Goal: Information Seeking & Learning: Learn about a topic

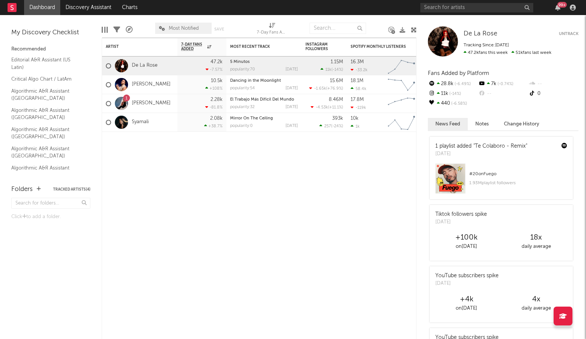
click at [478, 14] on div "99 +" at bounding box center [499, 7] width 158 height 15
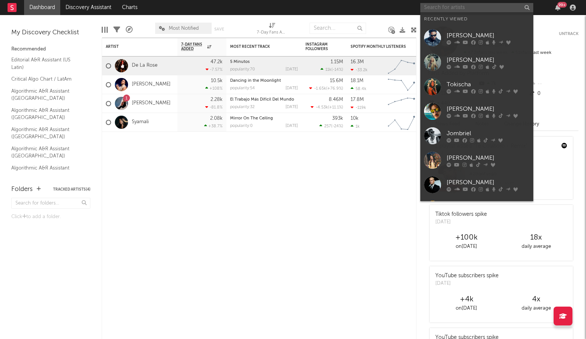
click at [487, 10] on input "text" at bounding box center [476, 7] width 113 height 9
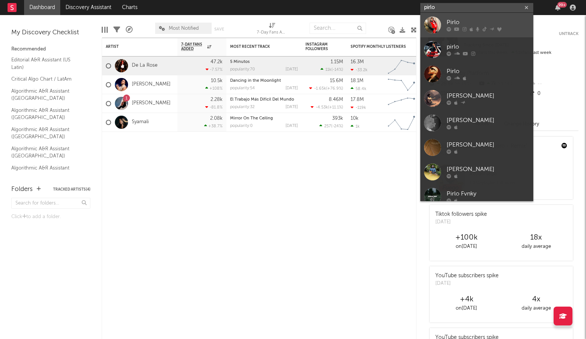
type input "pirlo"
click at [472, 27] on div at bounding box center [487, 29] width 83 height 5
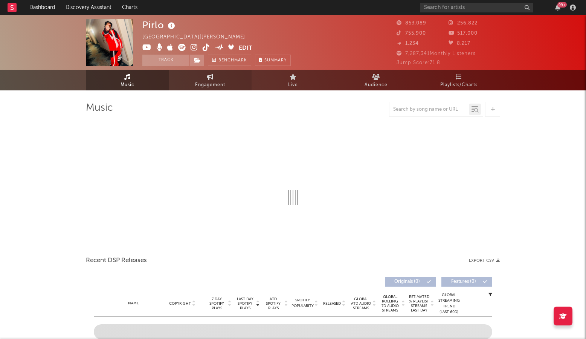
click at [193, 87] on link "Engagement" at bounding box center [210, 80] width 83 height 21
select select "1w"
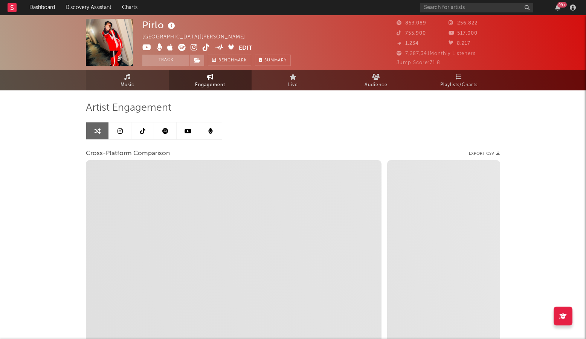
click at [127, 79] on icon at bounding box center [127, 77] width 6 height 6
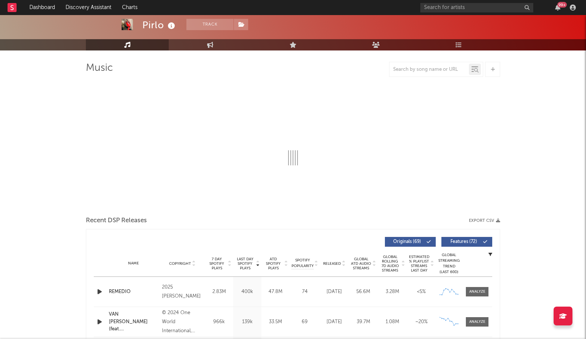
select select "6m"
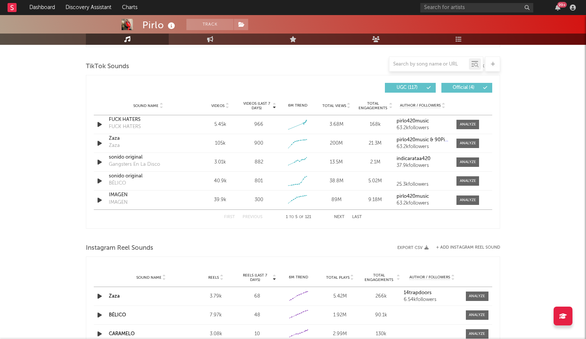
scroll to position [500, 0]
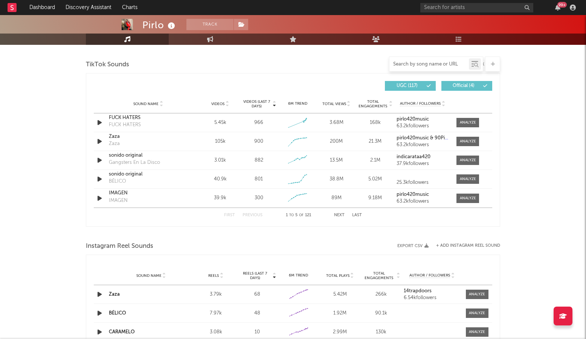
click at [421, 63] on input "text" at bounding box center [428, 64] width 79 height 6
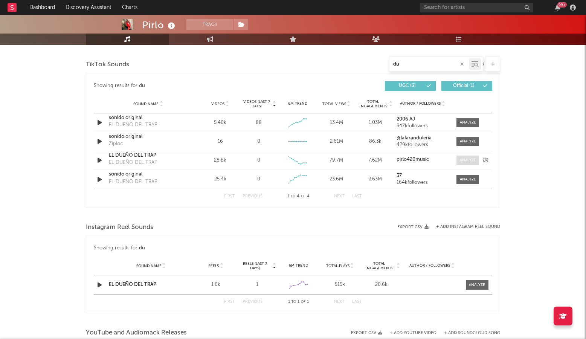
type input "du"
click at [464, 158] on div at bounding box center [467, 160] width 16 height 6
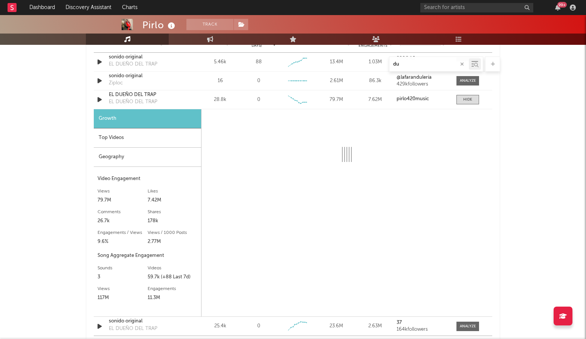
scroll to position [566, 0]
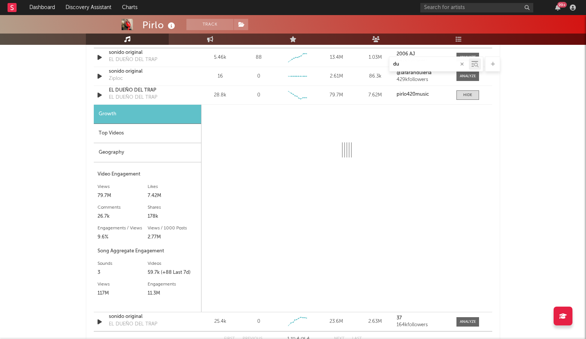
select select "6m"
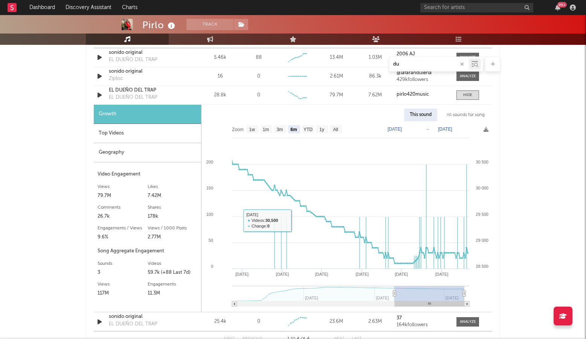
click at [119, 151] on div "Geography" at bounding box center [147, 152] width 107 height 19
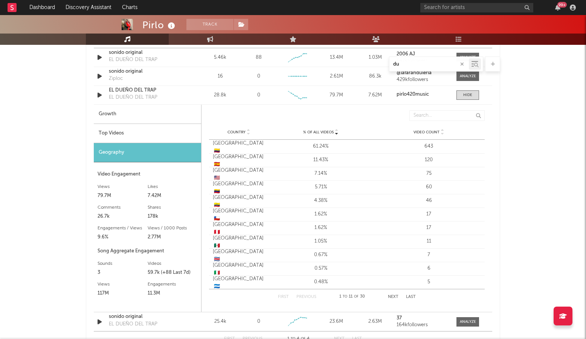
click at [135, 134] on div "Top Videos" at bounding box center [147, 133] width 107 height 19
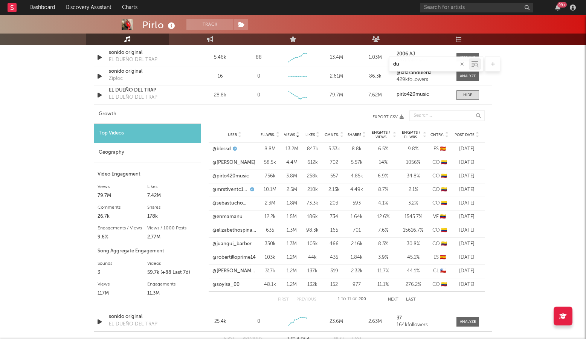
click at [287, 132] on span "Views" at bounding box center [289, 134] width 11 height 5
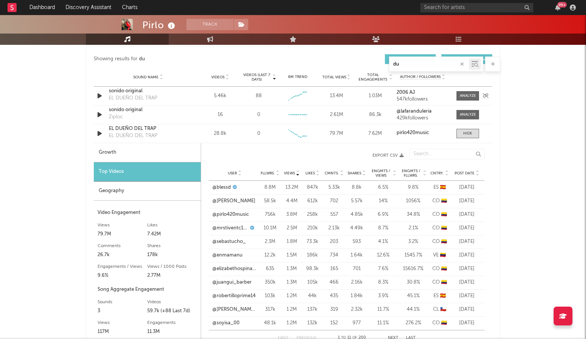
scroll to position [526, 0]
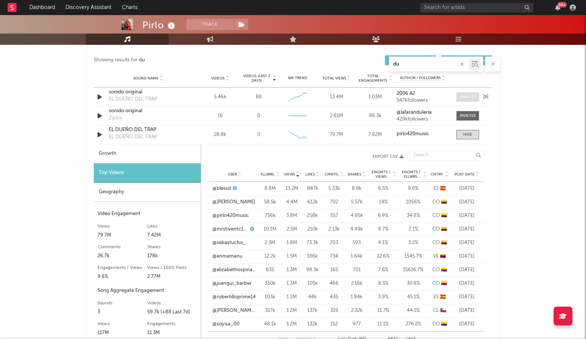
click at [467, 97] on div at bounding box center [467, 97] width 16 height 6
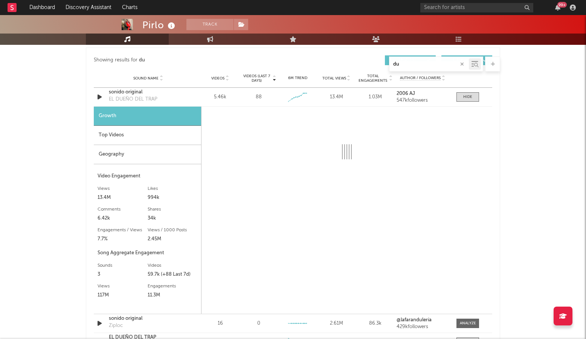
select select "6m"
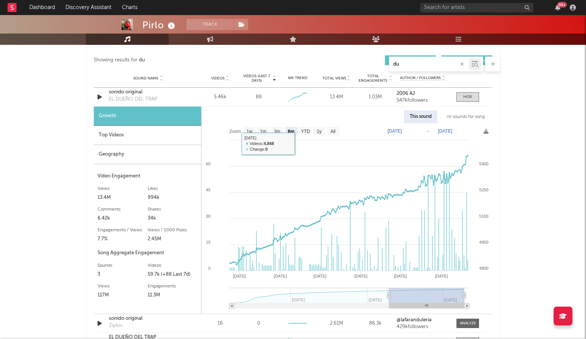
click at [137, 131] on div "Top Videos" at bounding box center [147, 135] width 107 height 19
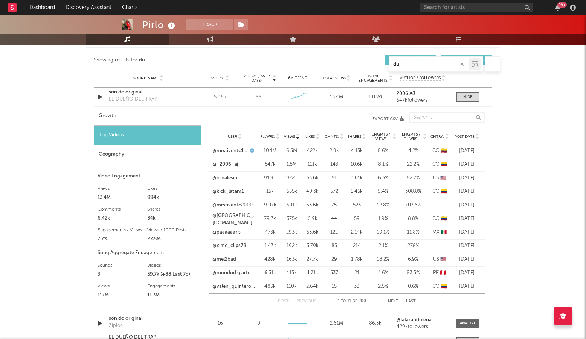
click at [289, 137] on span "Views" at bounding box center [289, 136] width 11 height 5
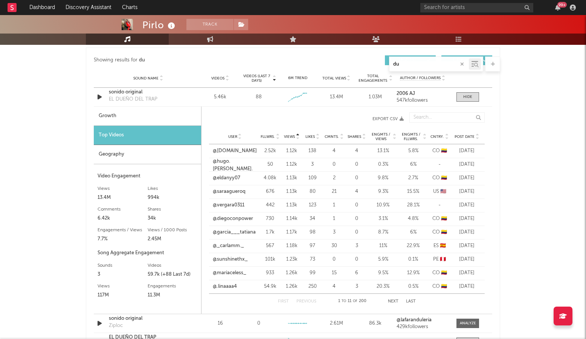
click at [289, 137] on span "Views" at bounding box center [289, 136] width 11 height 5
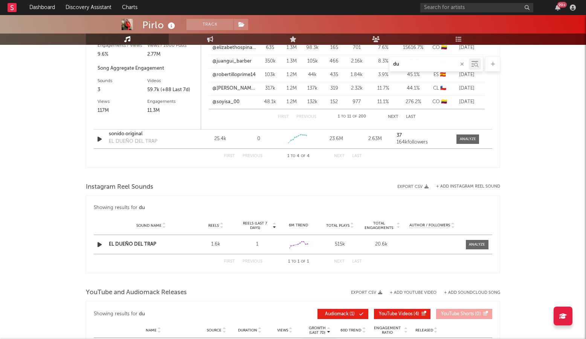
scroll to position [960, 0]
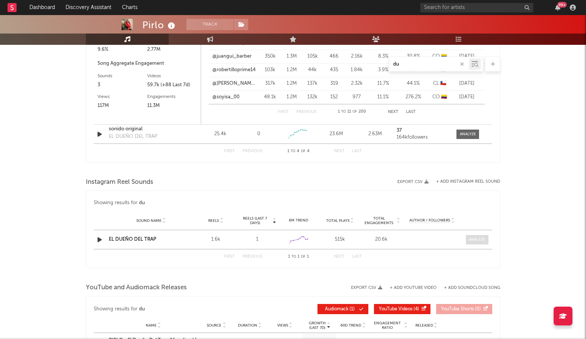
click at [474, 241] on div at bounding box center [476, 240] width 16 height 6
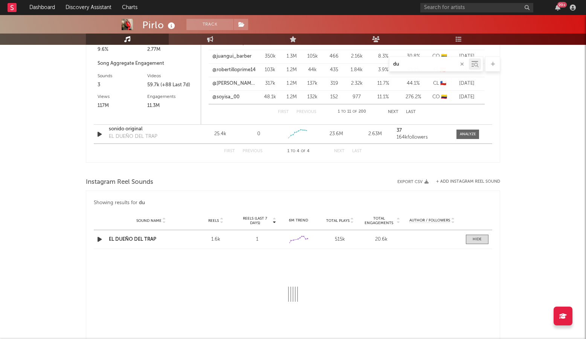
select select "6m"
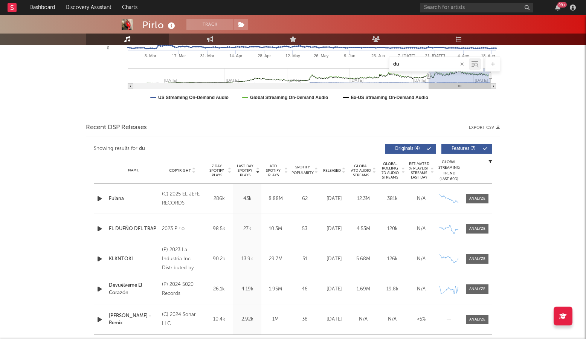
scroll to position [0, 0]
